Goal: Navigation & Orientation: Find specific page/section

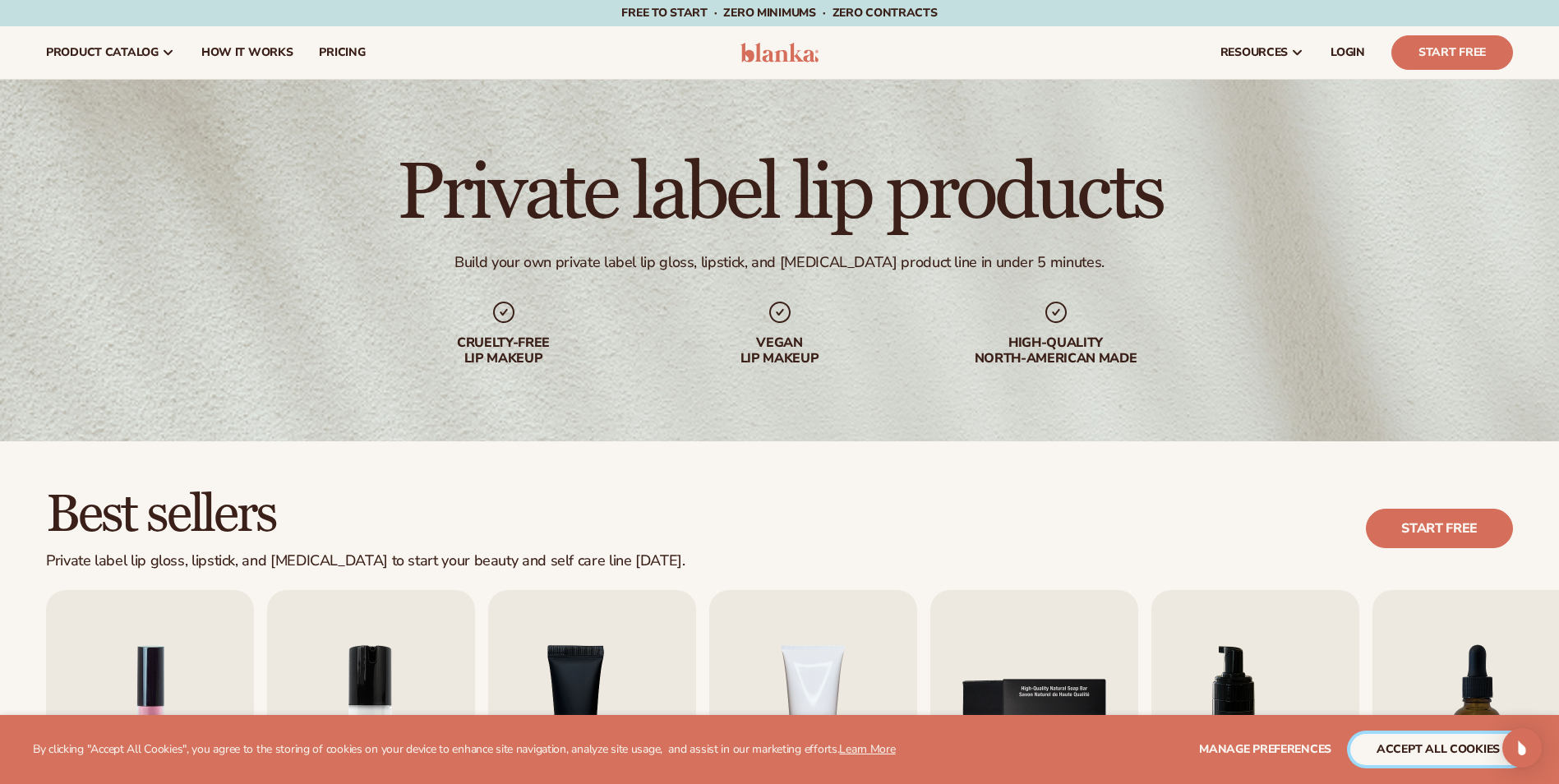
click at [1458, 748] on button "accept all cookies" at bounding box center [1438, 749] width 176 height 31
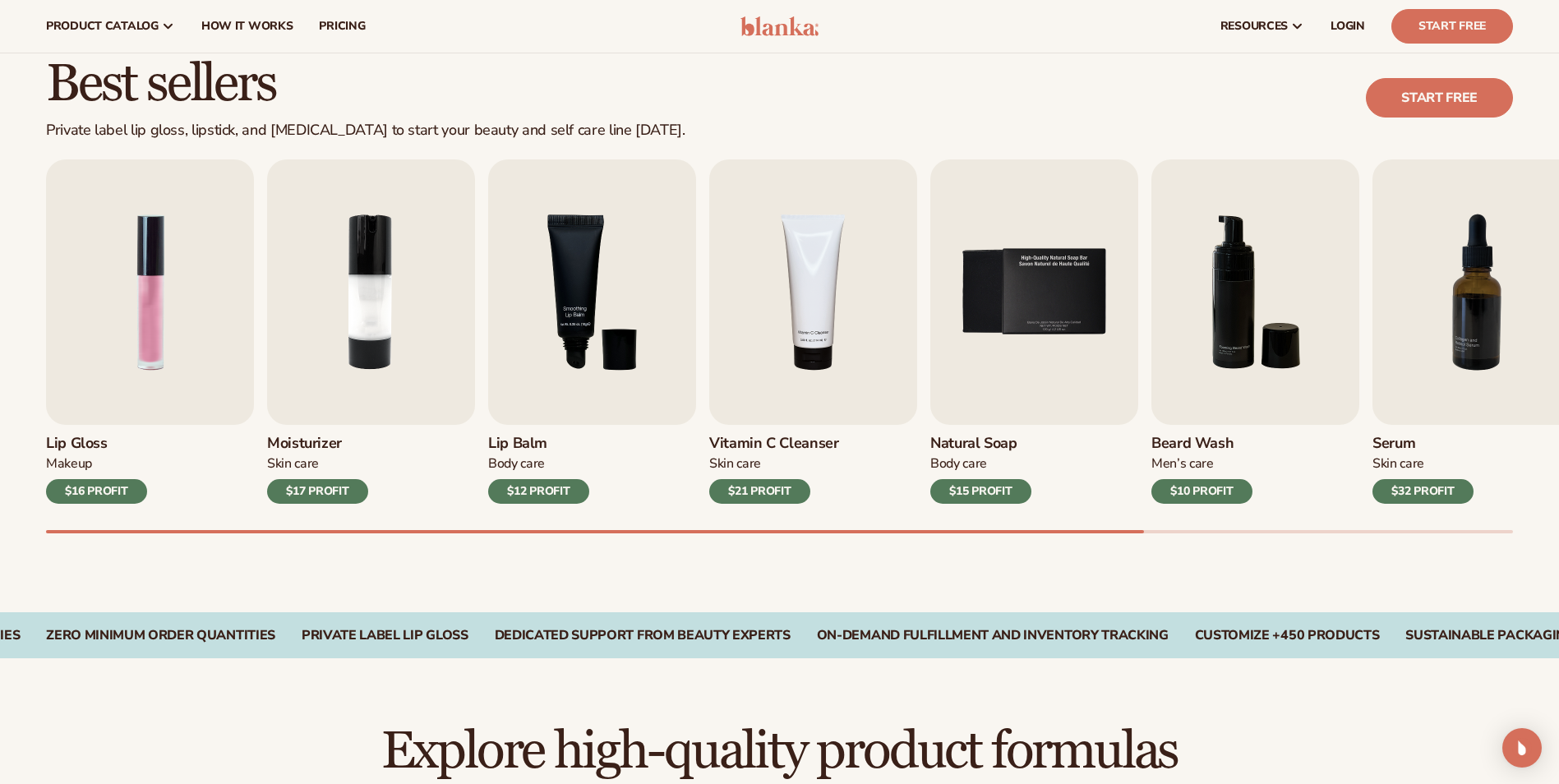
scroll to position [384, 0]
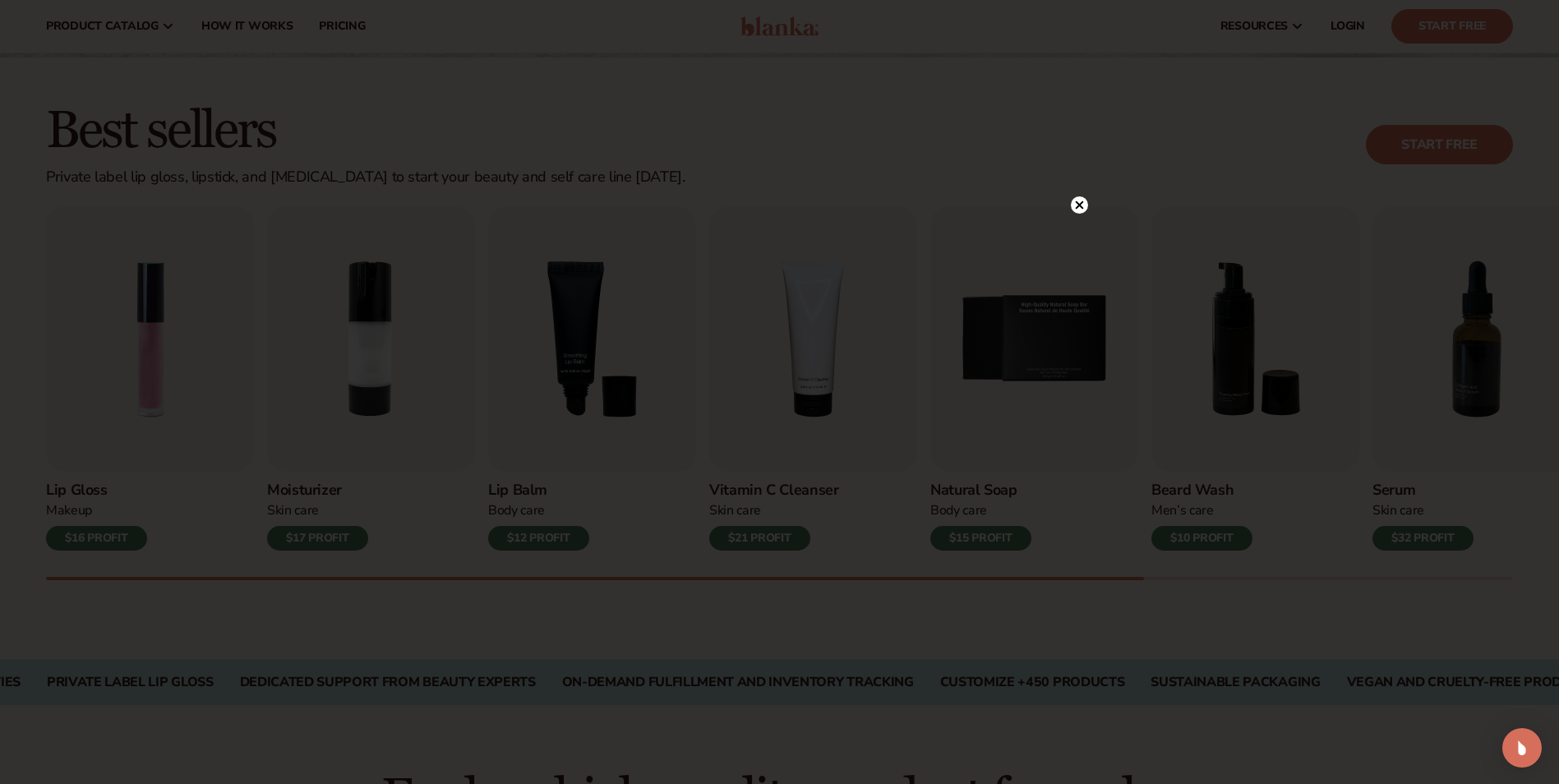
click at [1078, 210] on circle at bounding box center [1079, 205] width 18 height 18
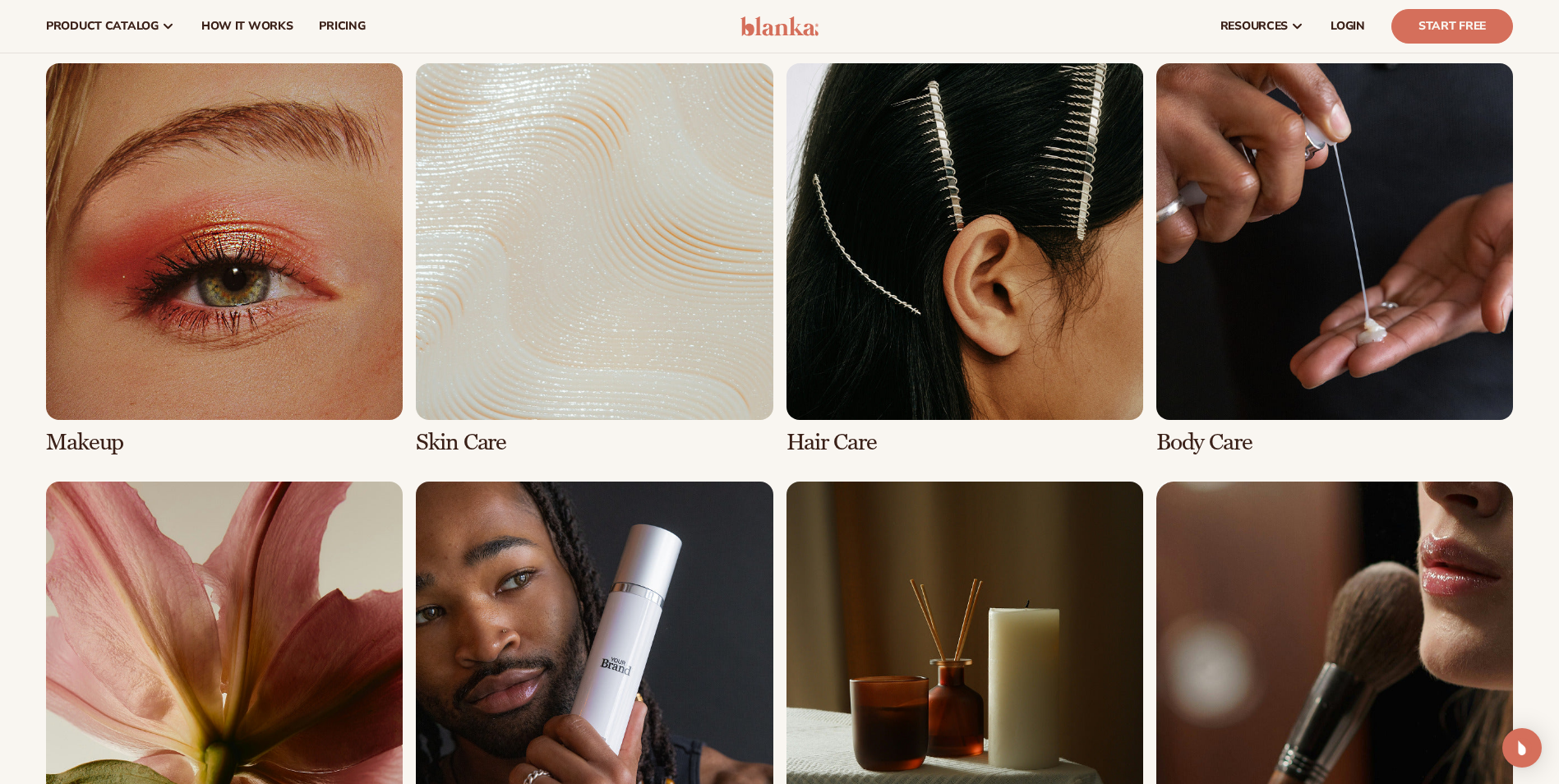
scroll to position [1173, 0]
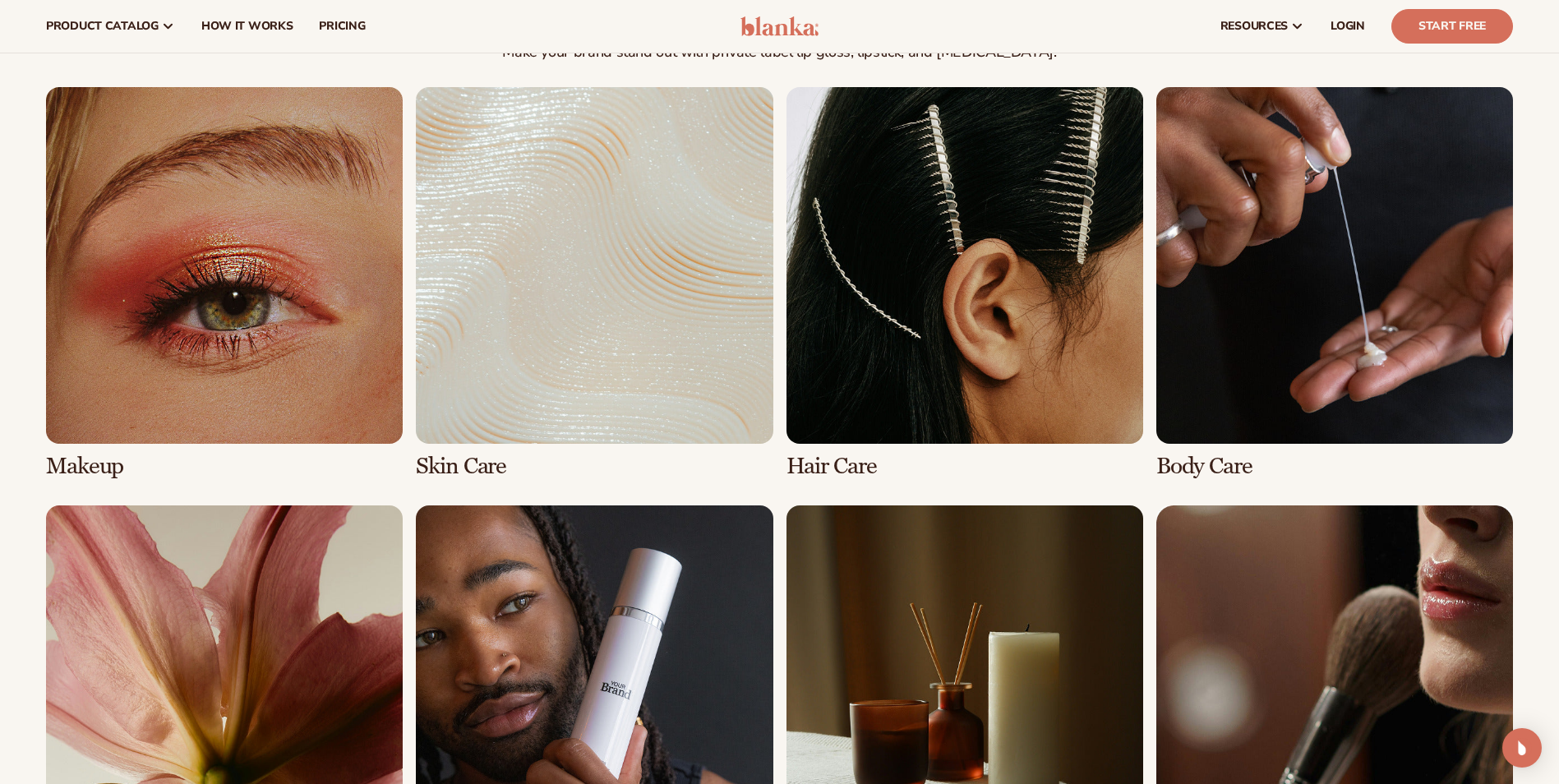
click at [188, 312] on link "1 / 8" at bounding box center [224, 283] width 356 height 392
